Goal: Transaction & Acquisition: Purchase product/service

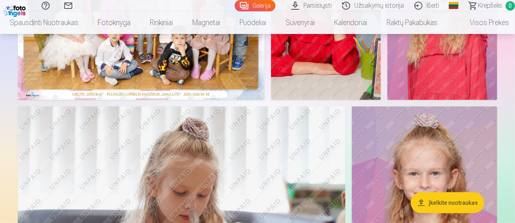
scroll to position [162, 0]
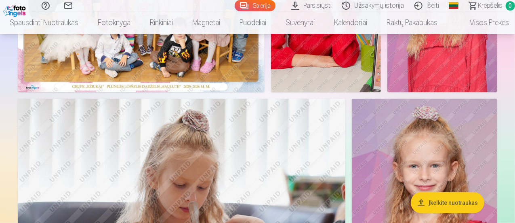
click at [216, 92] on img at bounding box center [141, 9] width 247 height 165
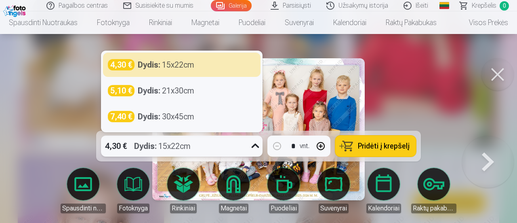
click at [255, 149] on icon at bounding box center [255, 145] width 13 height 13
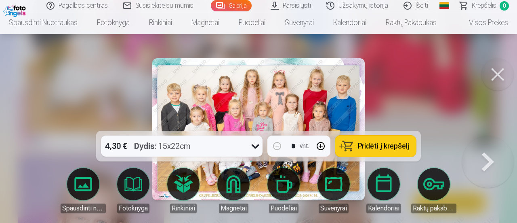
click at [374, 146] on span "Pridėti į krepšelį" at bounding box center [384, 145] width 52 height 7
click at [497, 76] on button at bounding box center [498, 74] width 32 height 32
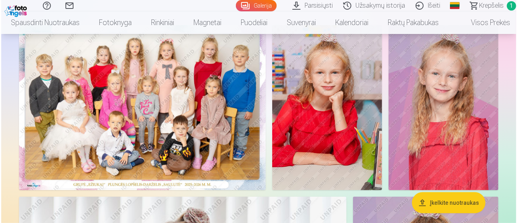
scroll to position [121, 0]
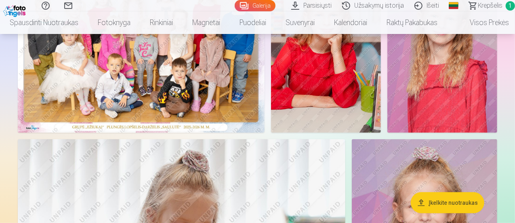
click at [381, 93] on img at bounding box center [326, 50] width 110 height 165
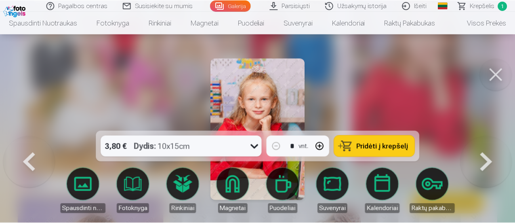
scroll to position [117, 0]
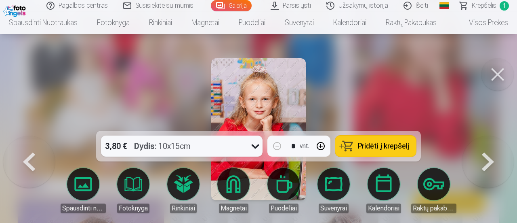
click at [251, 144] on icon at bounding box center [255, 145] width 13 height 13
click at [368, 149] on span "Pridėti į krepšelį" at bounding box center [384, 145] width 52 height 7
click at [505, 76] on button at bounding box center [498, 74] width 32 height 32
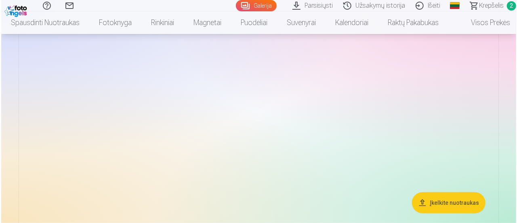
scroll to position [1733, 0]
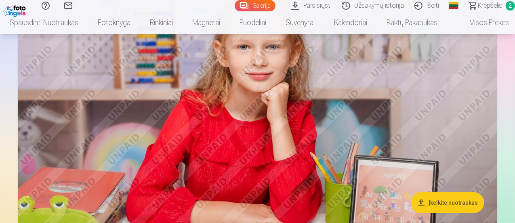
click at [322, 132] on img at bounding box center [258, 115] width 480 height 320
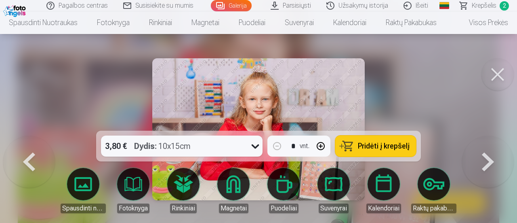
click at [350, 143] on button "Pridėti į krepšelį" at bounding box center [375, 145] width 81 height 21
click at [500, 71] on button at bounding box center [498, 74] width 32 height 32
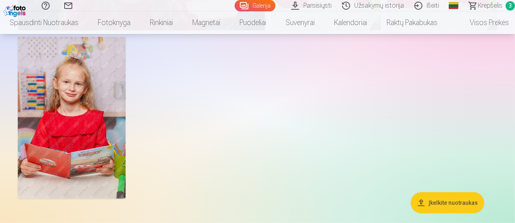
scroll to position [3141, 0]
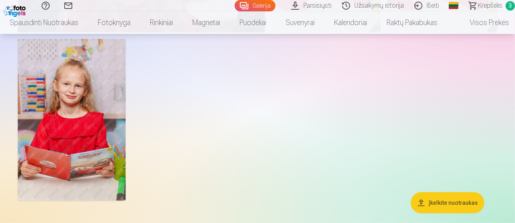
click at [482, 5] on span "Krepšelis" at bounding box center [490, 6] width 25 height 10
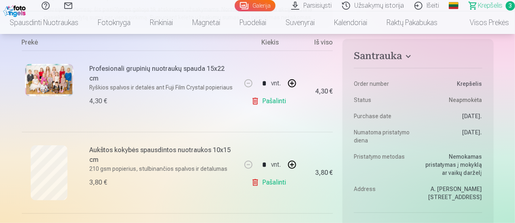
scroll to position [40, 0]
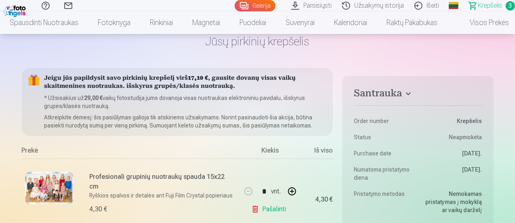
scroll to position [3141, 0]
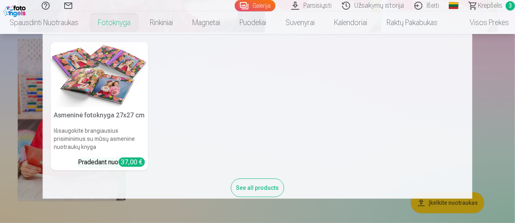
click at [23, 103] on nav "Asmeninė fotoknyga 27x27 cm Išsaugokite brangiausius prisiminimus su mūsų asmen…" at bounding box center [257, 116] width 515 height 164
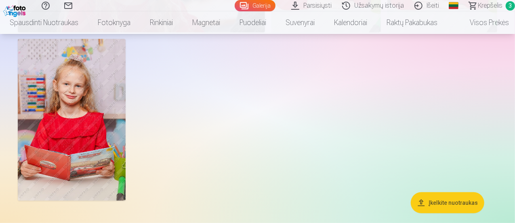
click at [126, 137] on img at bounding box center [72, 120] width 108 height 162
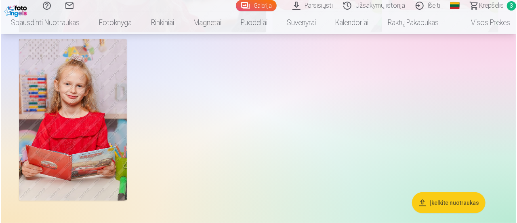
scroll to position [3152, 0]
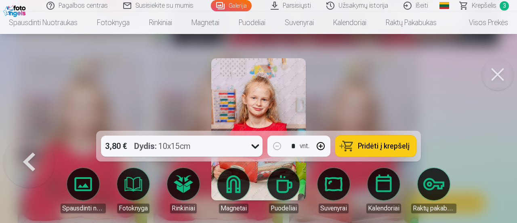
click at [374, 142] on span "Pridėti į krepšelį" at bounding box center [384, 145] width 52 height 7
click at [494, 73] on button at bounding box center [498, 74] width 32 height 32
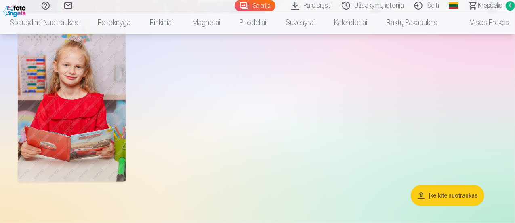
scroll to position [3141, 0]
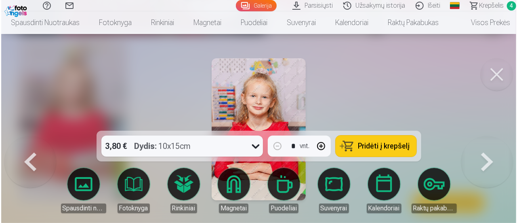
scroll to position [3152, 0]
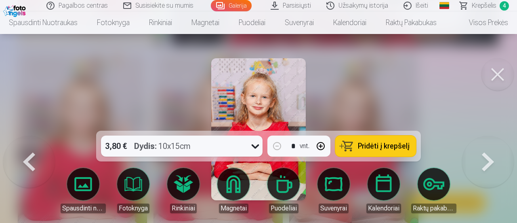
click at [397, 145] on span "Pridėti į krepšelį" at bounding box center [384, 145] width 52 height 7
click at [492, 76] on button at bounding box center [498, 74] width 32 height 32
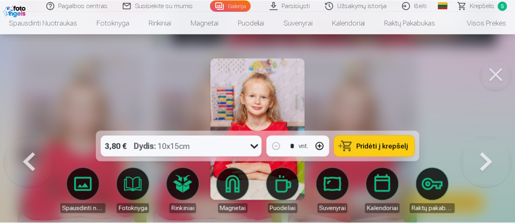
scroll to position [3141, 0]
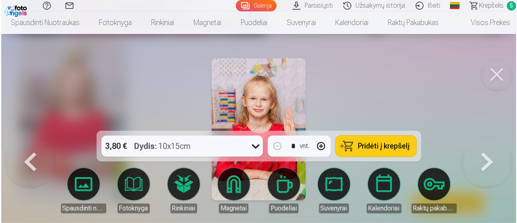
scroll to position [3152, 0]
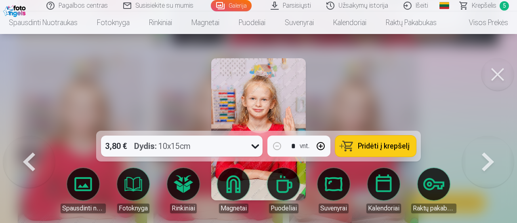
click at [375, 144] on span "Pridėti į krepšelį" at bounding box center [384, 145] width 52 height 7
click at [499, 80] on button at bounding box center [498, 74] width 32 height 32
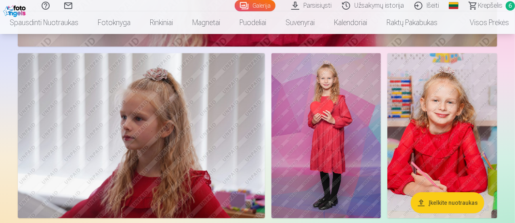
scroll to position [2737, 0]
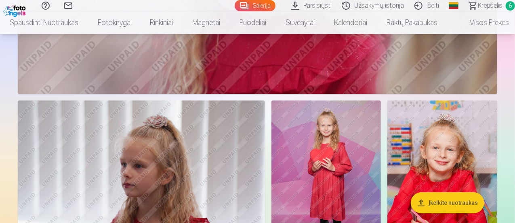
click at [381, 125] on img at bounding box center [327, 182] width 110 height 165
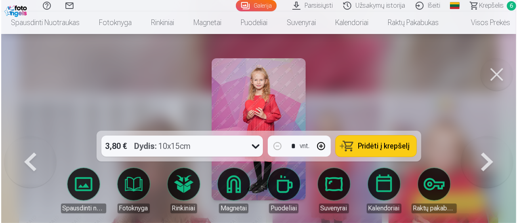
scroll to position [2747, 0]
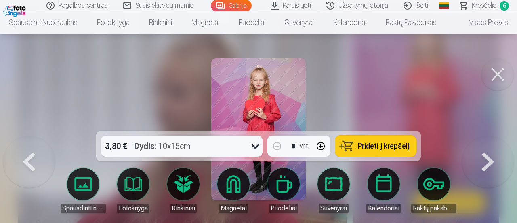
click at [365, 147] on span "Pridėti į krepšelį" at bounding box center [384, 145] width 52 height 7
click at [481, 6] on span "Krepšelis" at bounding box center [484, 6] width 25 height 10
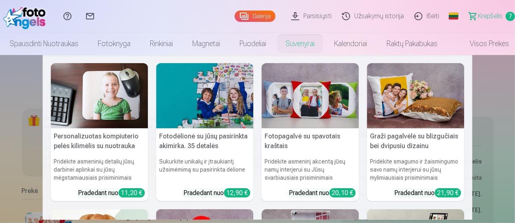
click at [9, 75] on nav "Personalizuotas kompiuterio pelės kilimėlis su nuotrauka Pridėkite asmeninių de…" at bounding box center [257, 137] width 515 height 164
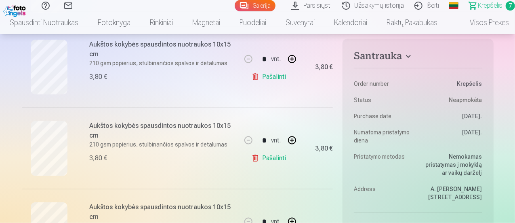
scroll to position [485, 0]
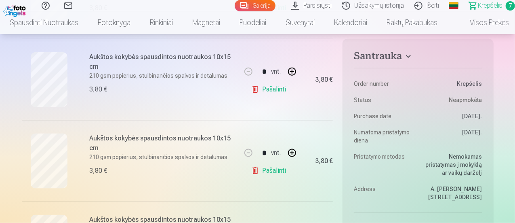
click at [259, 172] on link "Pašalinti" at bounding box center [270, 170] width 38 height 16
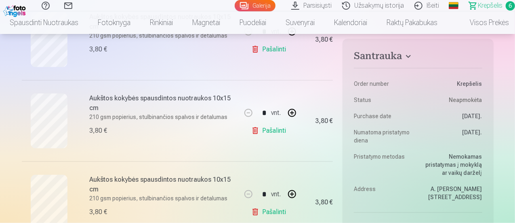
scroll to position [444, 0]
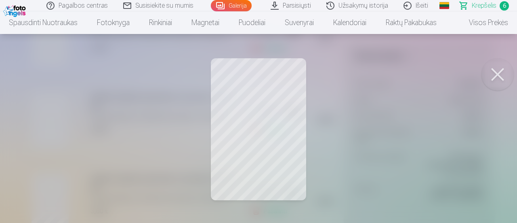
click at [497, 73] on button at bounding box center [498, 74] width 32 height 32
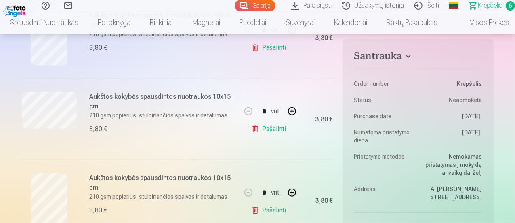
scroll to position [242, 0]
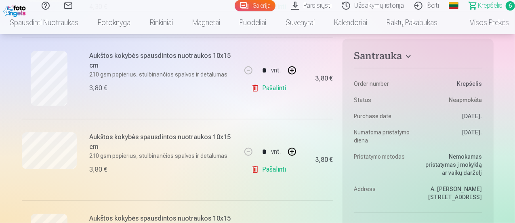
click at [259, 168] on link "Pašalinti" at bounding box center [270, 169] width 38 height 16
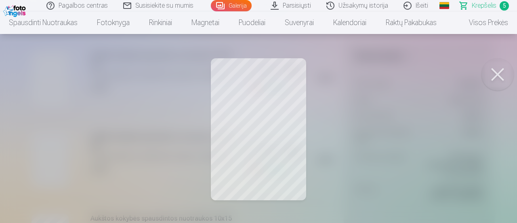
click at [501, 78] on button at bounding box center [498, 74] width 32 height 32
click at [495, 73] on button at bounding box center [498, 74] width 32 height 32
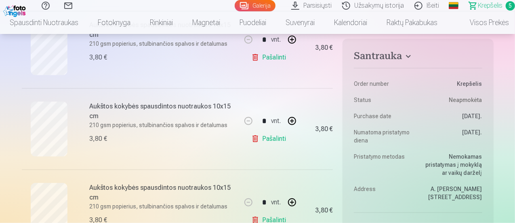
scroll to position [364, 0]
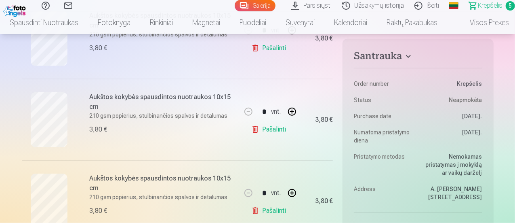
click at [259, 128] on link "Pašalinti" at bounding box center [270, 129] width 38 height 16
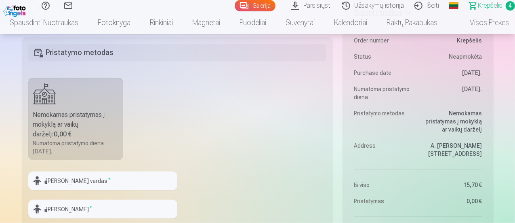
scroll to position [525, 0]
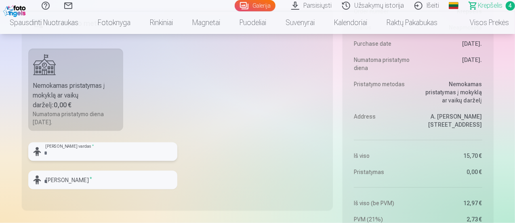
click at [73, 148] on input "text" at bounding box center [102, 151] width 149 height 19
drag, startPoint x: 61, startPoint y: 151, endPoint x: 88, endPoint y: 147, distance: 27.4
click at [95, 154] on input "**********" at bounding box center [102, 151] width 149 height 19
type input "**********"
click at [84, 185] on input "text" at bounding box center [102, 180] width 149 height 19
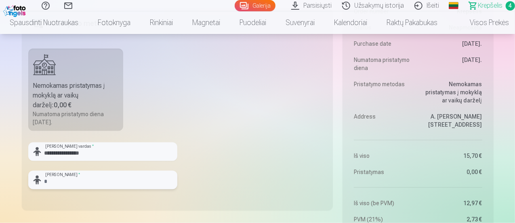
paste input "**********"
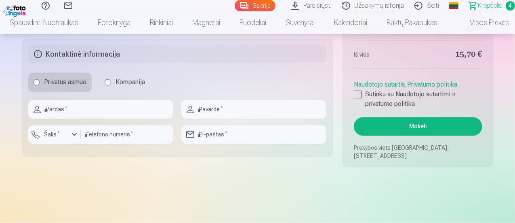
scroll to position [727, 0]
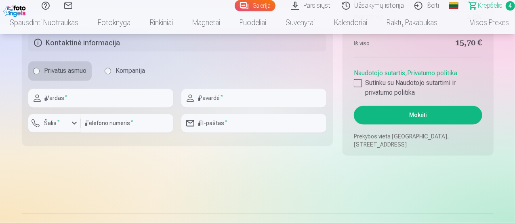
type input "**********"
click at [76, 98] on input "text" at bounding box center [100, 98] width 145 height 19
type input "******"
type input "**********"
type input "*********"
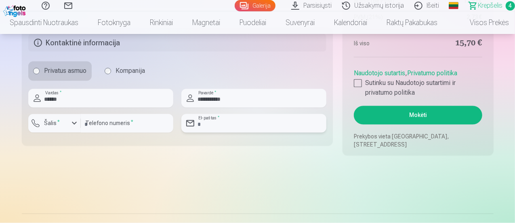
type input "**********"
click at [74, 122] on div "button" at bounding box center [74, 123] width 10 height 10
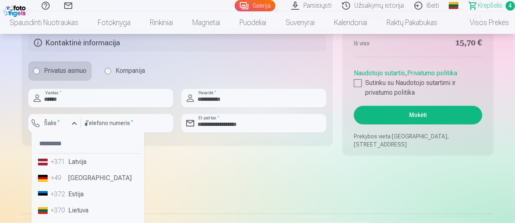
click at [74, 212] on li "+370 Lietuva" at bounding box center [88, 210] width 106 height 16
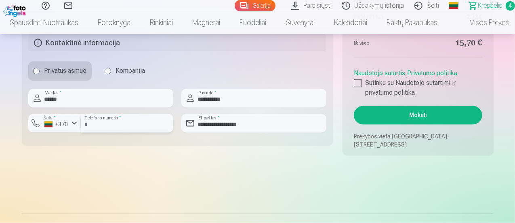
click at [87, 125] on input "*********" at bounding box center [127, 123] width 93 height 19
type input "********"
click at [239, 124] on input "**********" at bounding box center [253, 123] width 145 height 19
click at [218, 123] on input "**********" at bounding box center [253, 123] width 145 height 19
type input "**********"
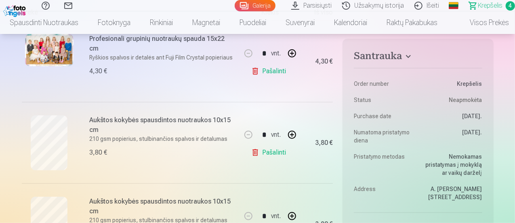
scroll to position [81, 0]
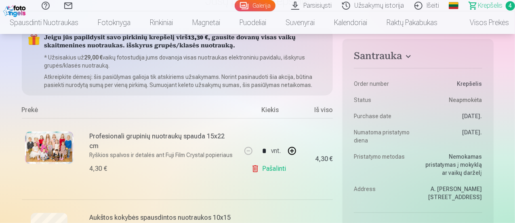
click at [324, 184] on div "4,30 €" at bounding box center [317, 158] width 32 height 81
click at [43, 176] on div at bounding box center [49, 158] width 55 height 55
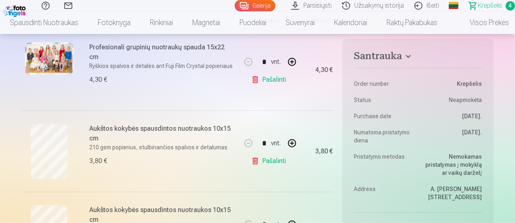
scroll to position [121, 0]
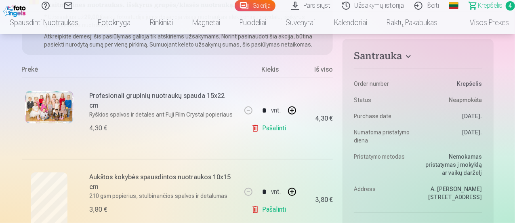
click at [235, 4] on link "Galerija" at bounding box center [255, 5] width 41 height 11
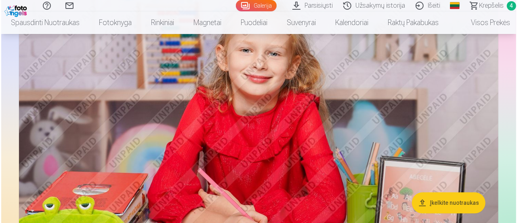
scroll to position [1091, 0]
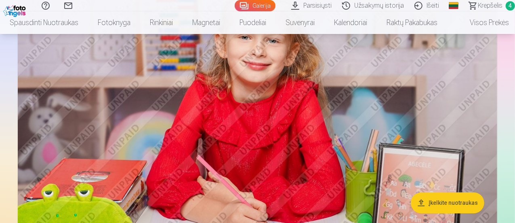
click at [306, 161] on img at bounding box center [258, 105] width 480 height 320
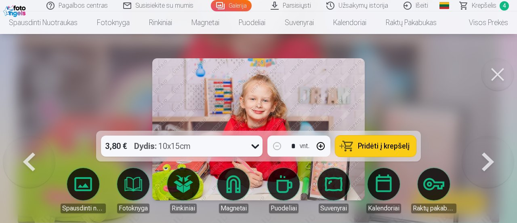
click at [356, 148] on button "Pridėti į krepšelį" at bounding box center [375, 145] width 81 height 21
click at [503, 83] on button at bounding box center [498, 74] width 32 height 32
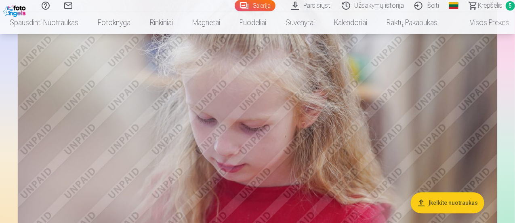
scroll to position [2582, 0]
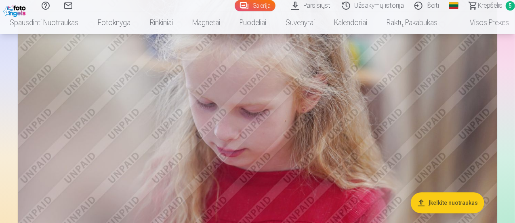
click at [478, 7] on span "Krepšelis" at bounding box center [490, 6] width 25 height 10
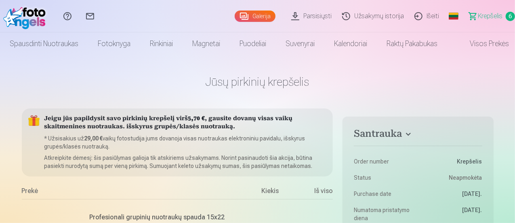
click at [235, 13] on link "Galerija" at bounding box center [255, 16] width 41 height 11
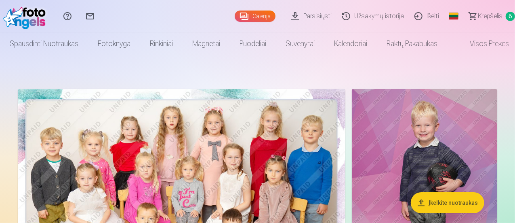
click at [416, 17] on link "Išeiti" at bounding box center [428, 16] width 35 height 32
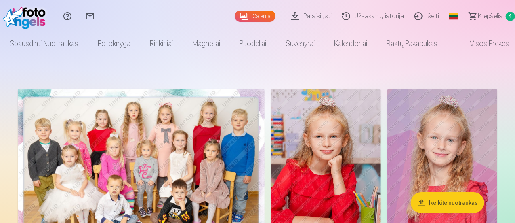
click at [294, 17] on link "Parsisiųsti" at bounding box center [312, 16] width 51 height 32
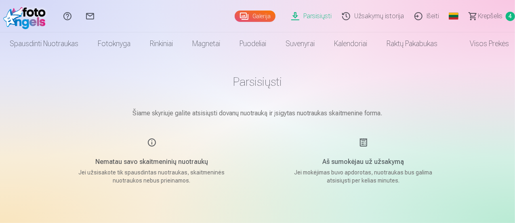
click at [294, 17] on link "Parsisiųsti" at bounding box center [312, 16] width 51 height 32
click at [412, 16] on link "Išeiti" at bounding box center [428, 16] width 35 height 32
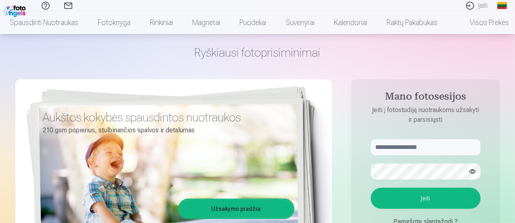
scroll to position [40, 0]
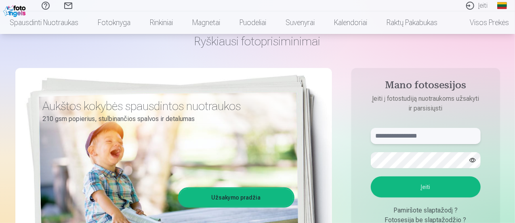
click at [435, 138] on input "text" at bounding box center [426, 136] width 110 height 16
type input "**********"
click at [432, 170] on form "**********" at bounding box center [426, 188] width 126 height 120
click at [438, 185] on button "Įeiti" at bounding box center [426, 186] width 110 height 21
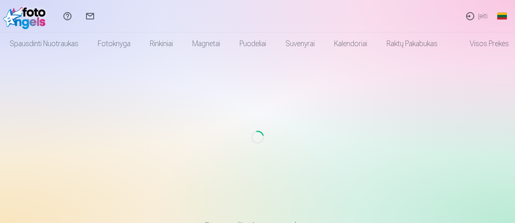
scroll to position [40, 0]
